Goal: Information Seeking & Learning: Learn about a topic

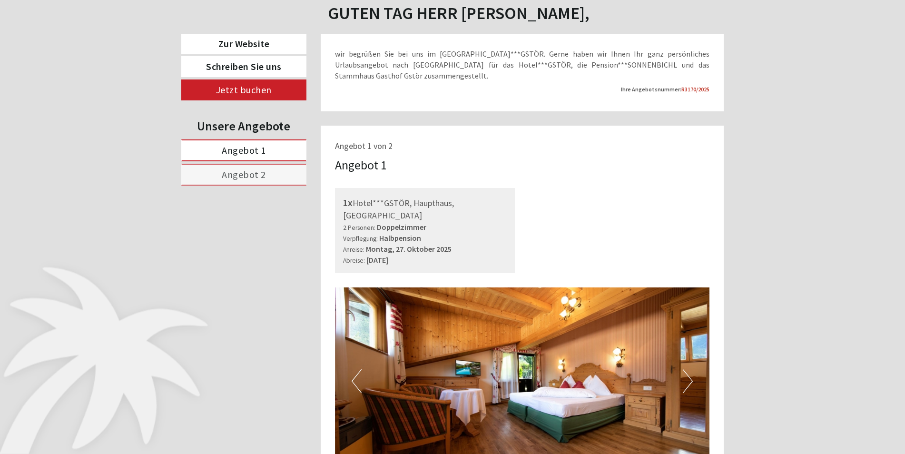
scroll to position [428, 0]
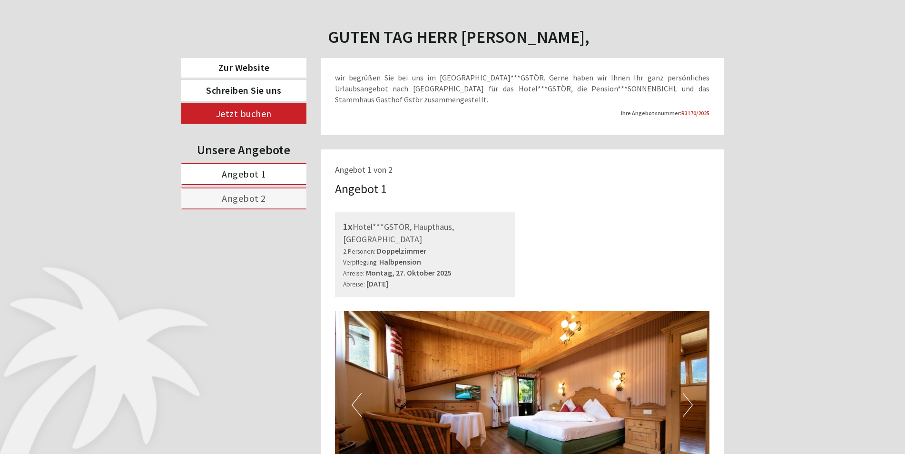
click at [233, 173] on span "Angebot 1" at bounding box center [244, 174] width 44 height 12
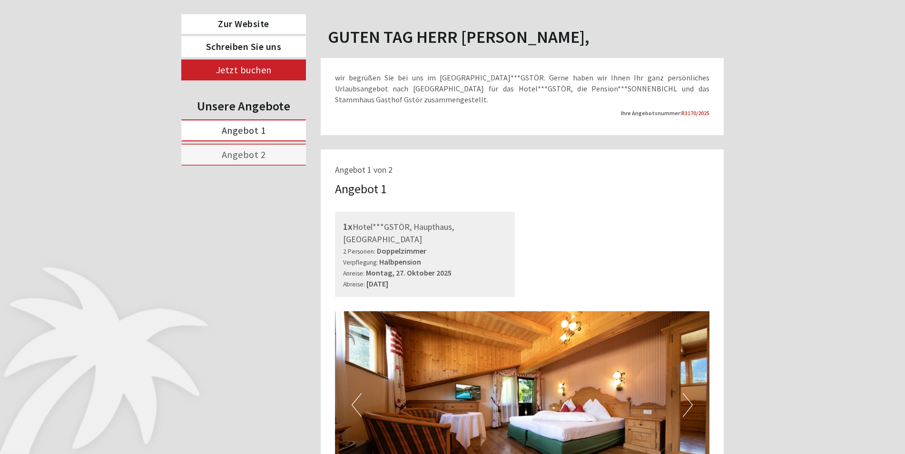
scroll to position [577, 0]
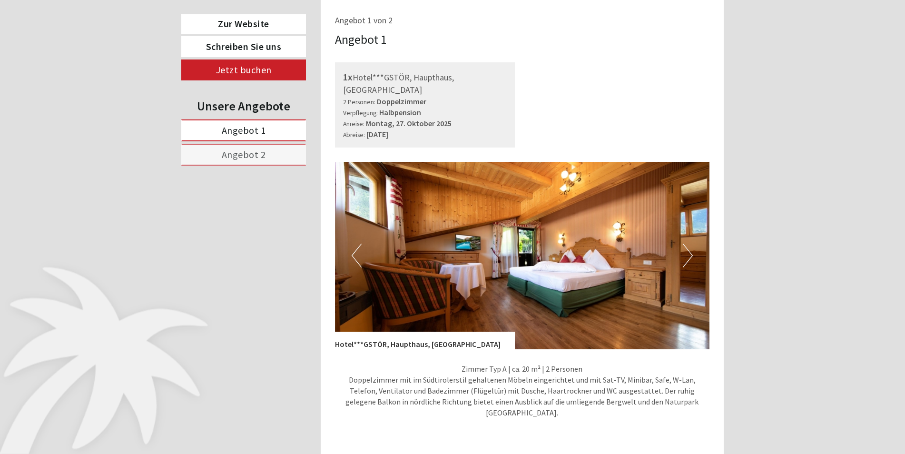
click at [240, 134] on span "Angebot 1" at bounding box center [244, 130] width 44 height 12
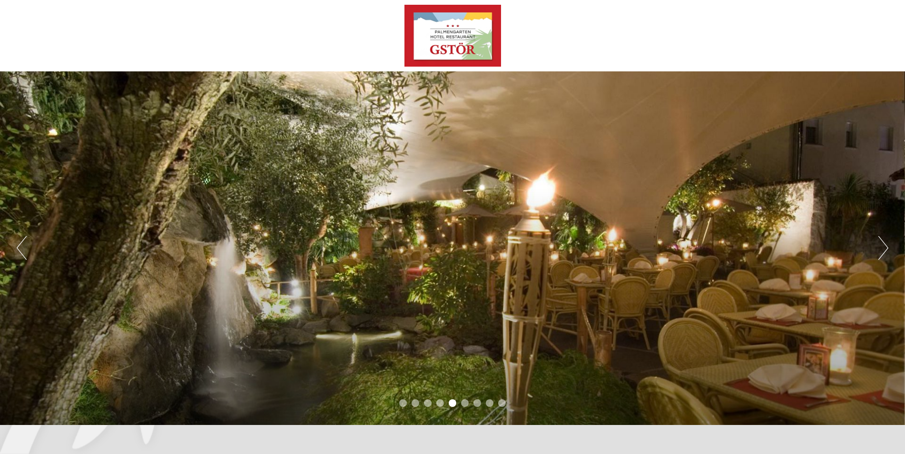
click at [445, 40] on div at bounding box center [452, 36] width 533 height 62
click at [434, 228] on div "Previous Next 1 2 3 4 5 6 7 8 9" at bounding box center [452, 247] width 905 height 353
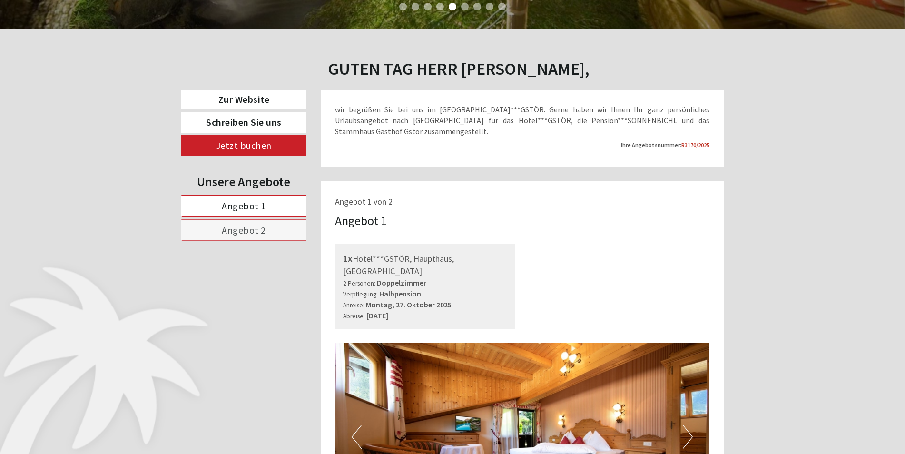
scroll to position [428, 0]
